Goal: Transaction & Acquisition: Purchase product/service

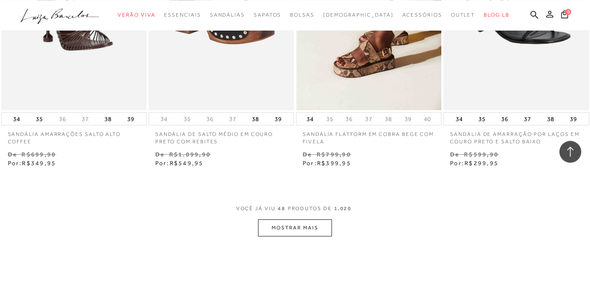
scroll to position [3343, 0]
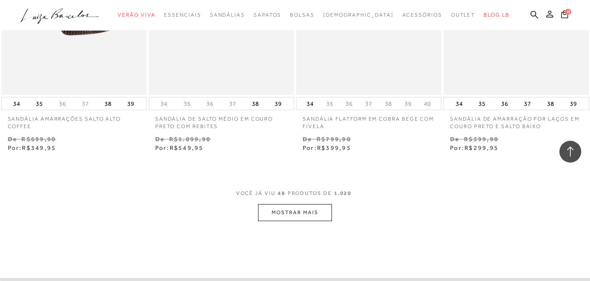
click at [311, 205] on button "MOSTRAR MAIS" at bounding box center [294, 212] width 73 height 17
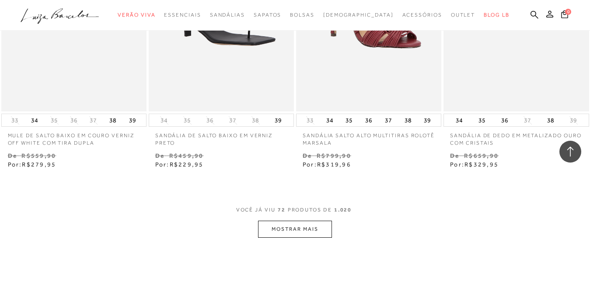
scroll to position [5082, 0]
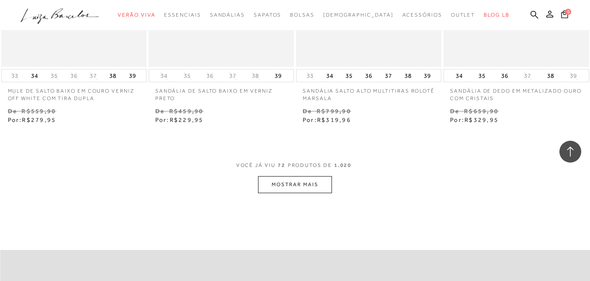
click at [313, 184] on button "MOSTRAR MAIS" at bounding box center [294, 184] width 73 height 17
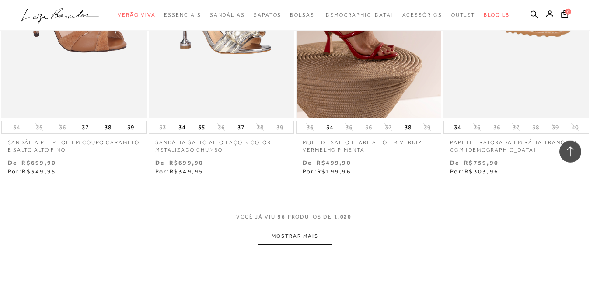
scroll to position [6776, 0]
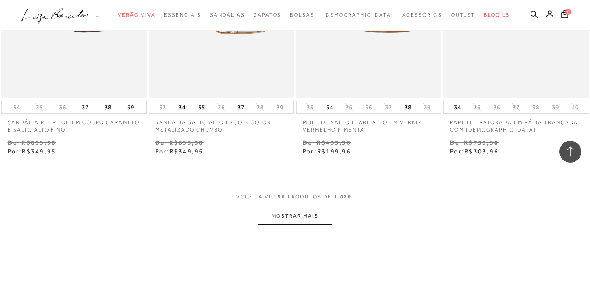
click at [312, 215] on button "MOSTRAR MAIS" at bounding box center [294, 216] width 73 height 17
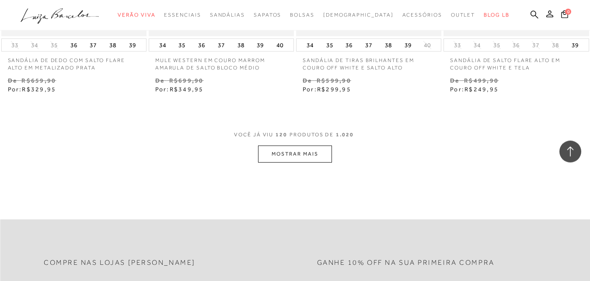
scroll to position [8559, 0]
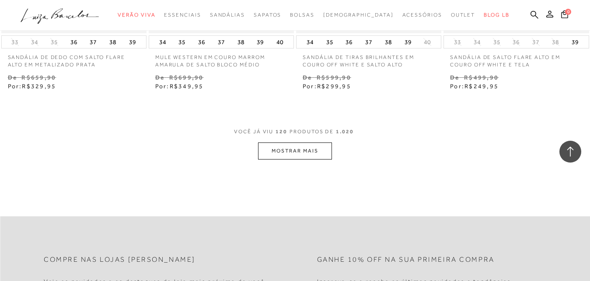
click at [291, 142] on button "MOSTRAR MAIS" at bounding box center [294, 150] width 73 height 17
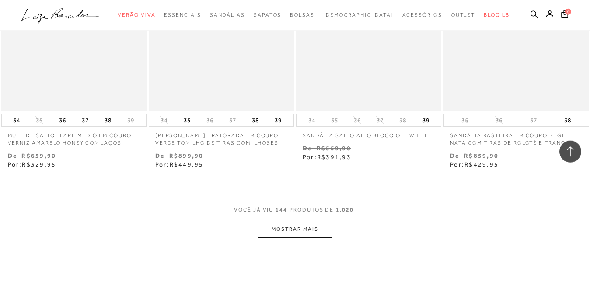
scroll to position [10208, 0]
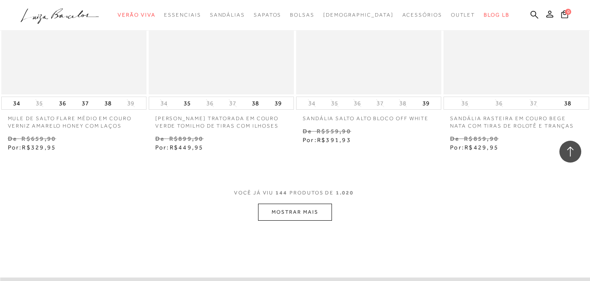
click at [305, 210] on button "MOSTRAR MAIS" at bounding box center [294, 212] width 73 height 17
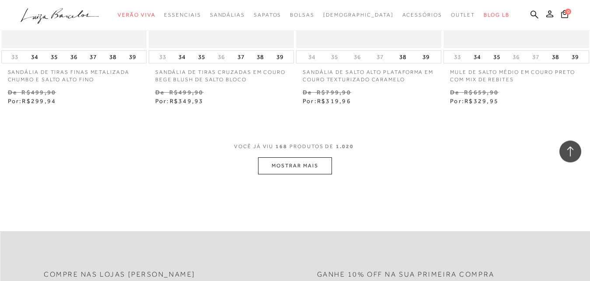
scroll to position [11991, 0]
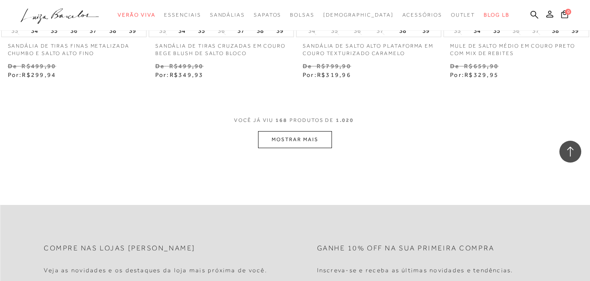
click at [311, 134] on button "MOSTRAR MAIS" at bounding box center [294, 139] width 73 height 17
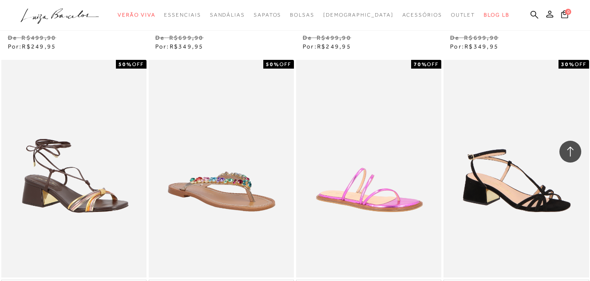
scroll to position [12393, 0]
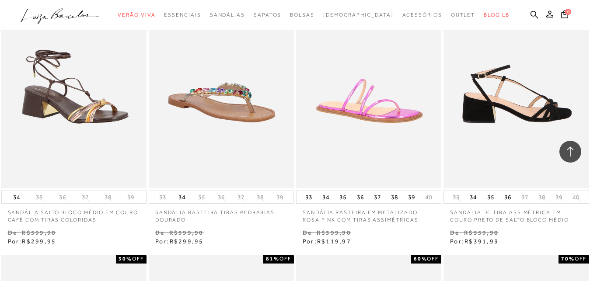
click at [548, 95] on img at bounding box center [516, 80] width 144 height 218
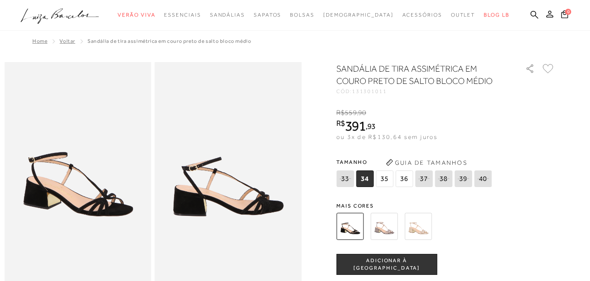
click at [388, 229] on img at bounding box center [383, 226] width 27 height 27
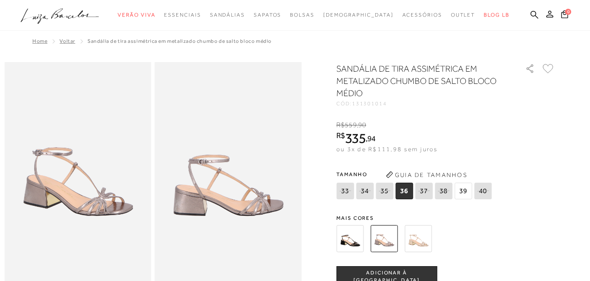
click at [428, 239] on img at bounding box center [417, 238] width 27 height 27
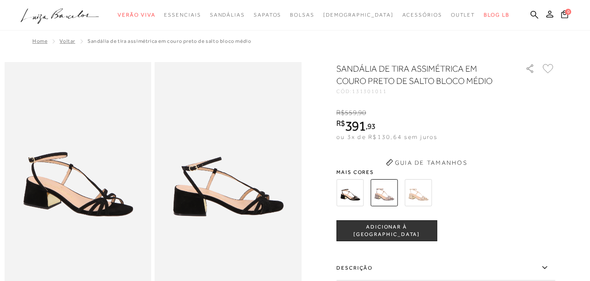
scroll to position [1027, 0]
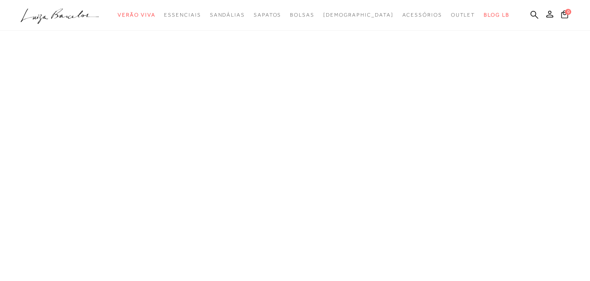
scroll to position [142, 0]
click at [312, 243] on button "MOSTRAR MAIS" at bounding box center [294, 241] width 73 height 17
click at [309, 239] on button "MOSTRAR MAIS" at bounding box center [294, 241] width 73 height 17
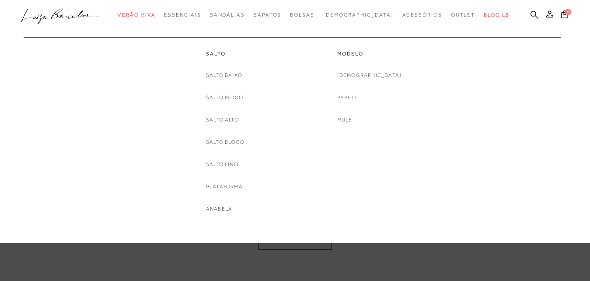
click at [243, 14] on span "Sandálias" at bounding box center [227, 15] width 35 height 6
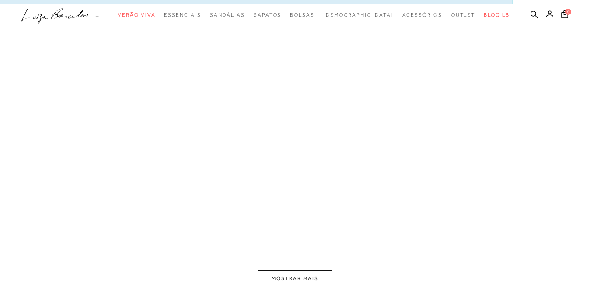
scroll to position [5, 0]
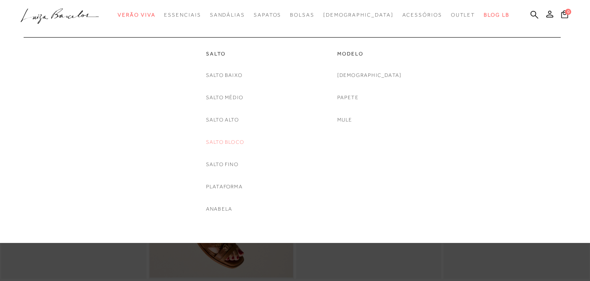
click at [226, 143] on link "Salto Bloco" at bounding box center [225, 142] width 38 height 9
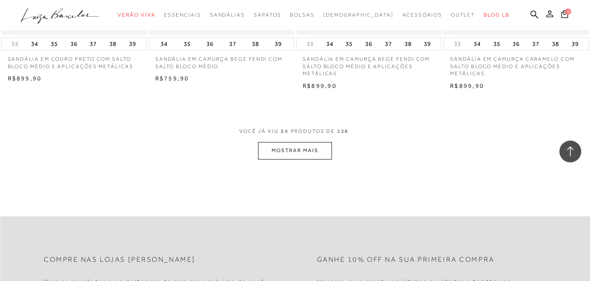
scroll to position [1649, 0]
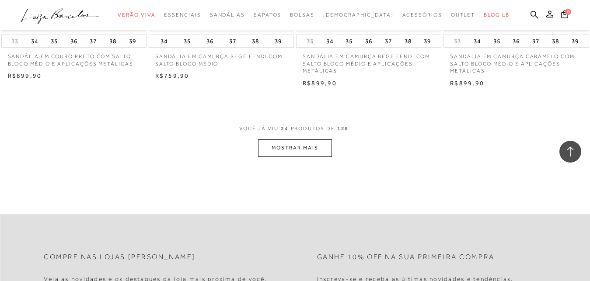
click at [280, 147] on button "MOSTRAR MAIS" at bounding box center [294, 147] width 73 height 17
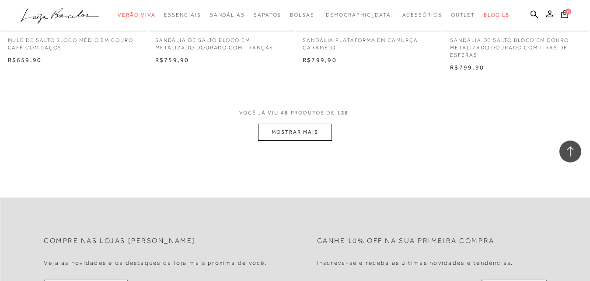
scroll to position [3343, 0]
click at [273, 127] on button "MOSTRAR MAIS" at bounding box center [294, 131] width 73 height 17
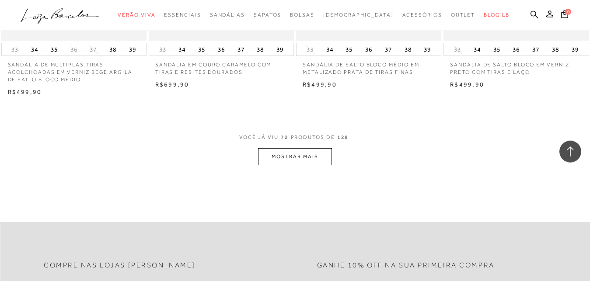
scroll to position [4993, 0]
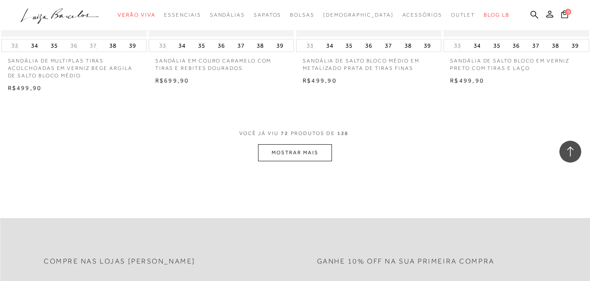
click at [277, 158] on button "MOSTRAR MAIS" at bounding box center [294, 152] width 73 height 17
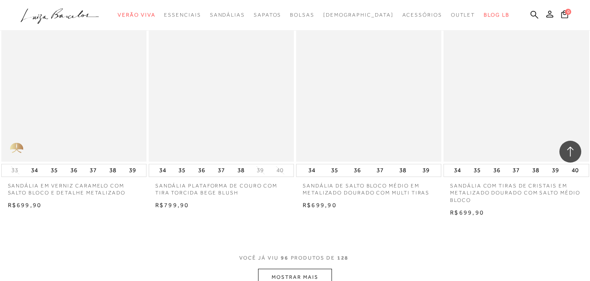
scroll to position [6642, 0]
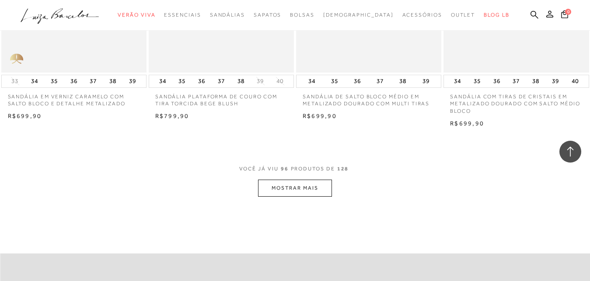
click at [320, 195] on button "MOSTRAR MAIS" at bounding box center [294, 188] width 73 height 17
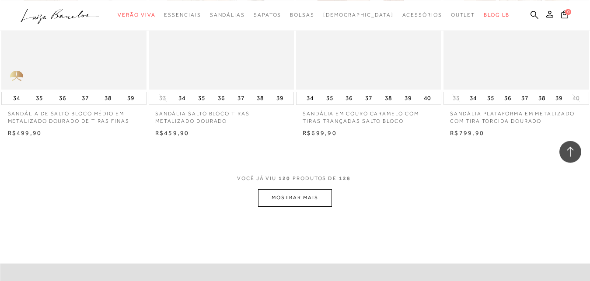
scroll to position [8336, 0]
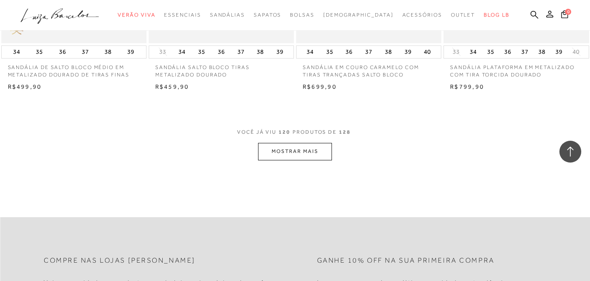
click at [291, 159] on button "MOSTRAR MAIS" at bounding box center [294, 151] width 73 height 17
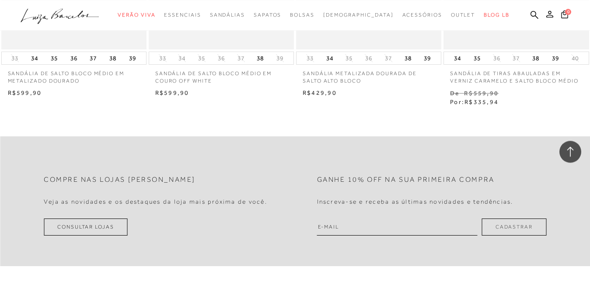
scroll to position [8915, 0]
